Goal: Find specific page/section: Find specific page/section

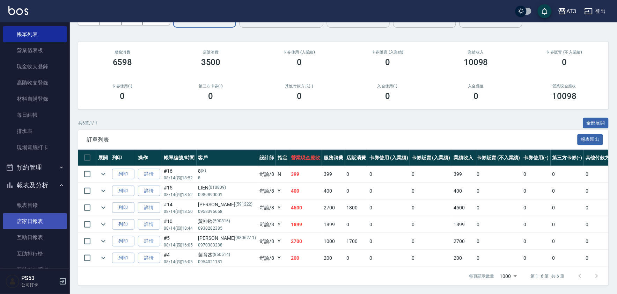
scroll to position [78, 0]
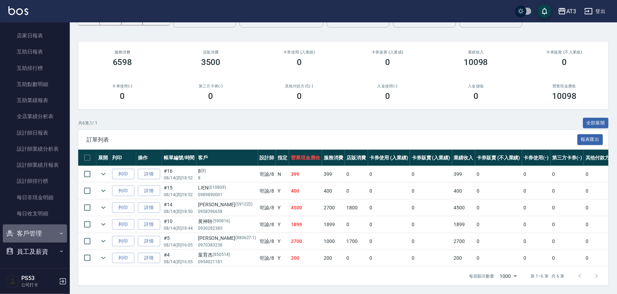
click at [37, 230] on button "客戶管理" at bounding box center [35, 233] width 64 height 18
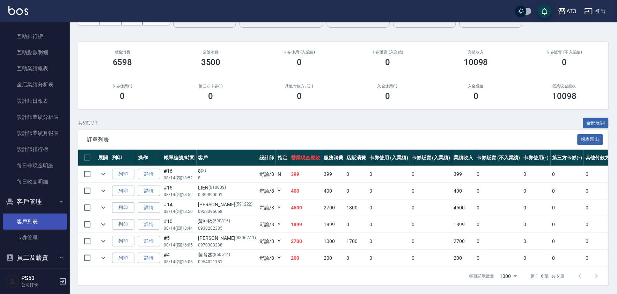
scroll to position [258, 0]
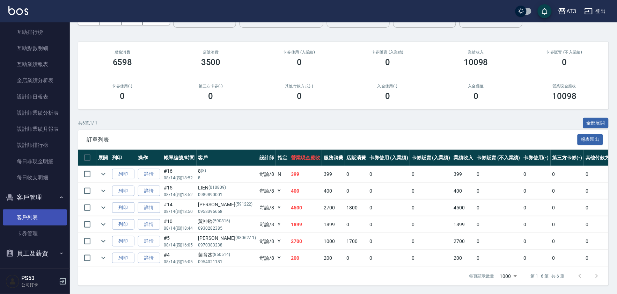
click at [31, 217] on link "客戶列表" at bounding box center [35, 217] width 64 height 16
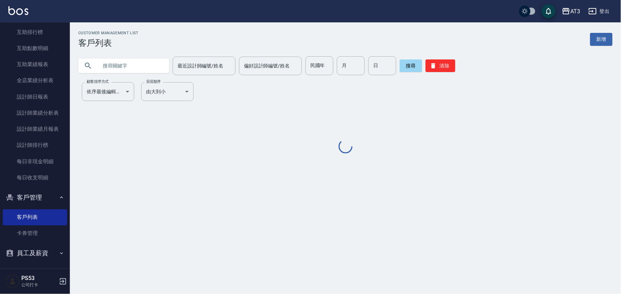
click at [140, 67] on input "text" at bounding box center [131, 65] width 66 height 19
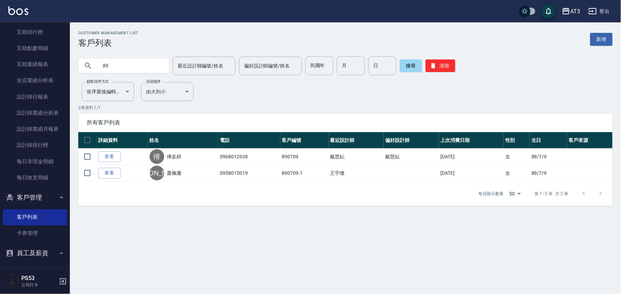
type input "8"
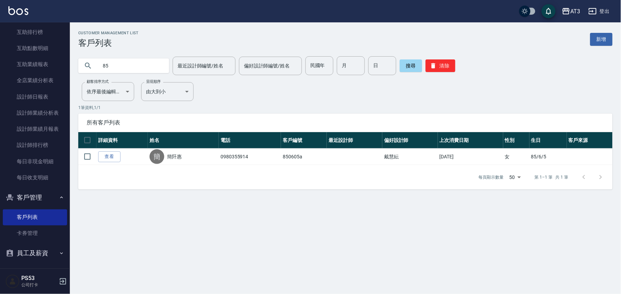
type input "8"
type input "c"
type input "＿"
type input "黃娜恩"
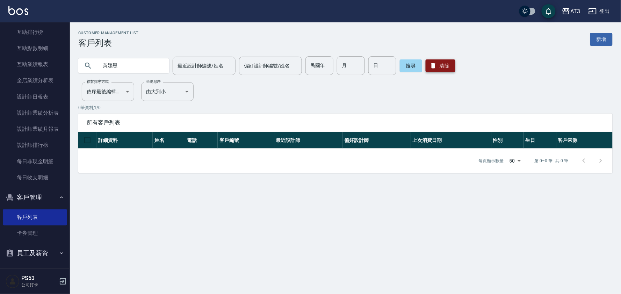
click at [435, 66] on icon "button" at bounding box center [433, 65] width 4 height 5
